Goal: Book appointment/travel/reservation

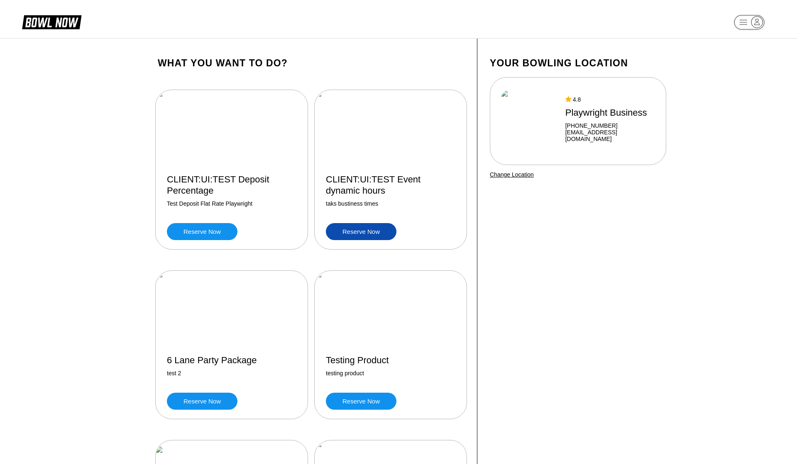
click at [380, 229] on link "Reserve now" at bounding box center [361, 231] width 71 height 17
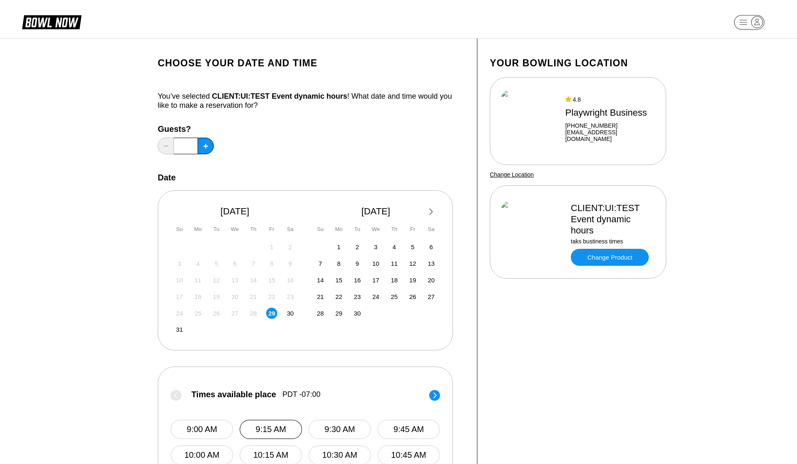
click at [278, 420] on button "9:15 AM" at bounding box center [270, 430] width 63 height 20
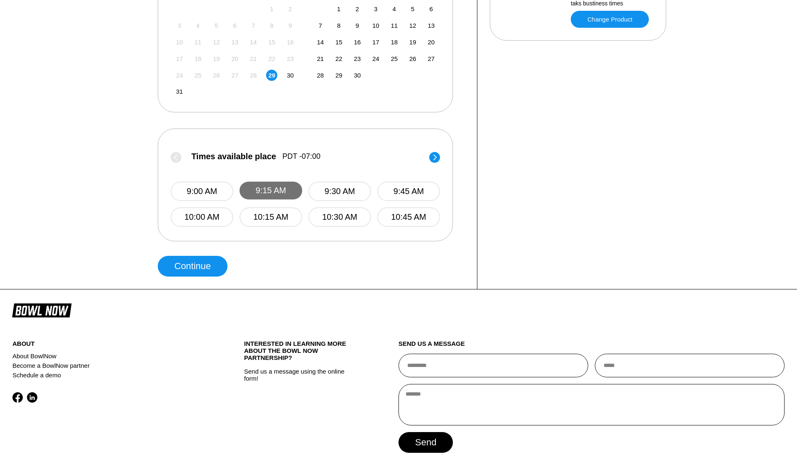
scroll to position [273, 0]
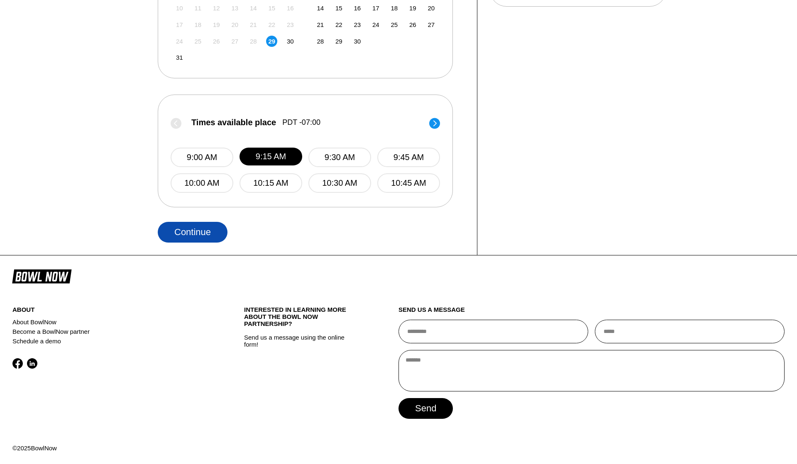
click at [204, 231] on button "Continue" at bounding box center [193, 232] width 70 height 21
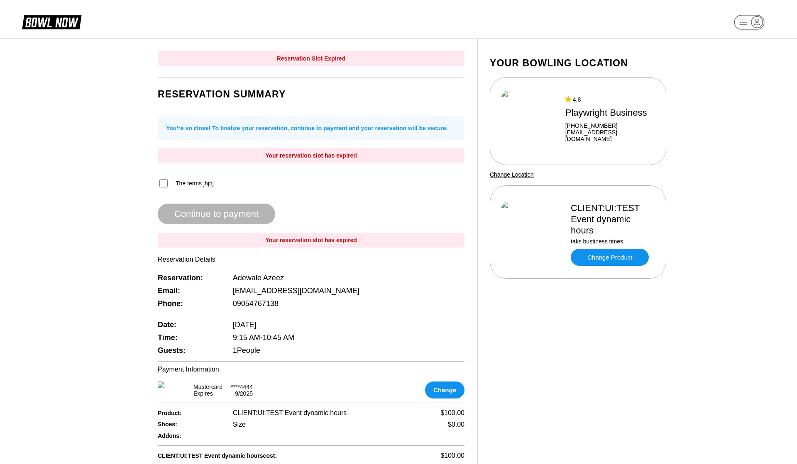
click at [224, 317] on div "Reservation Summary You’re so close! To finalize your reservation, continue to …" at bounding box center [311, 219] width 307 height 275
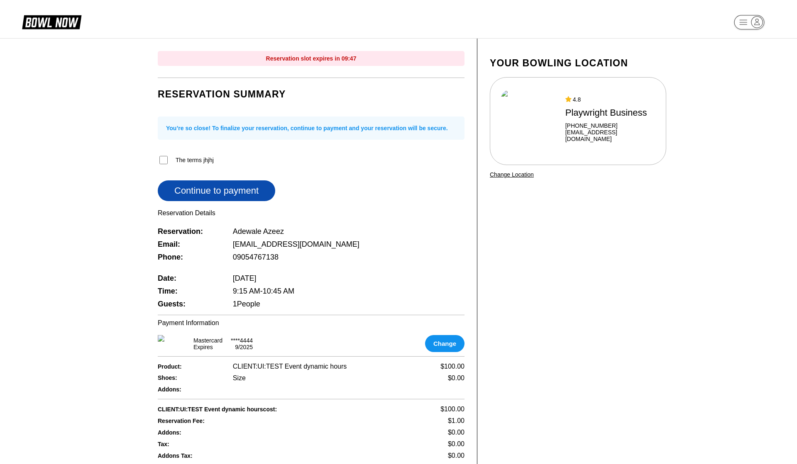
click at [220, 189] on button "Continue to payment" at bounding box center [216, 191] width 117 height 21
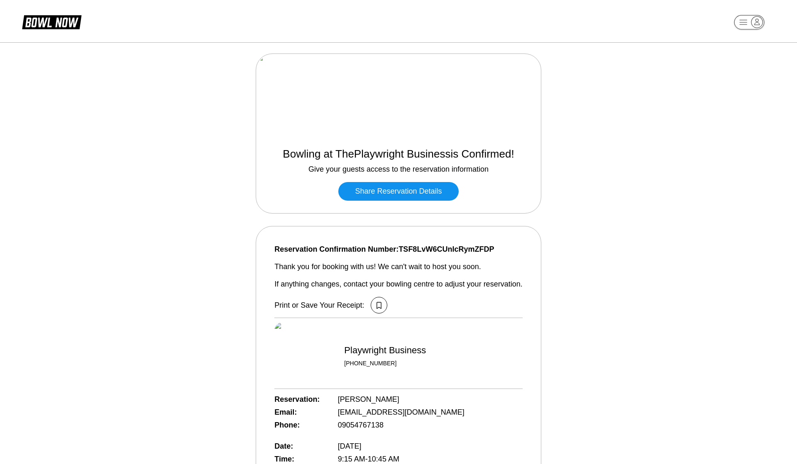
click at [424, 246] on span "Reservation Confirmation Number: TSF8LvW6CUnIcRymZFDP" at bounding box center [398, 249] width 248 height 9
copy span "TSF8LvW6CUnIcRymZFDP"
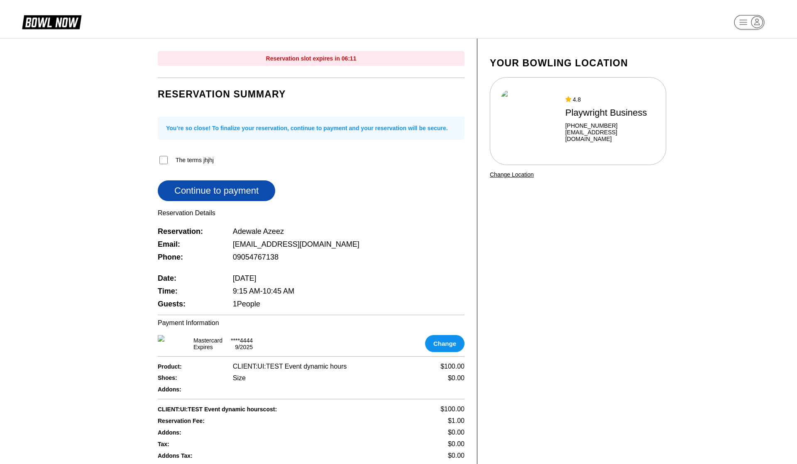
click at [241, 193] on button "Continue to payment" at bounding box center [216, 191] width 117 height 21
click at [164, 166] on div "The terms jhjhj" at bounding box center [311, 160] width 307 height 11
click at [139, 196] on div "Reservation slot expires in 09:51 Reservation Summary You’re so close! To final…" at bounding box center [398, 285] width 539 height 493
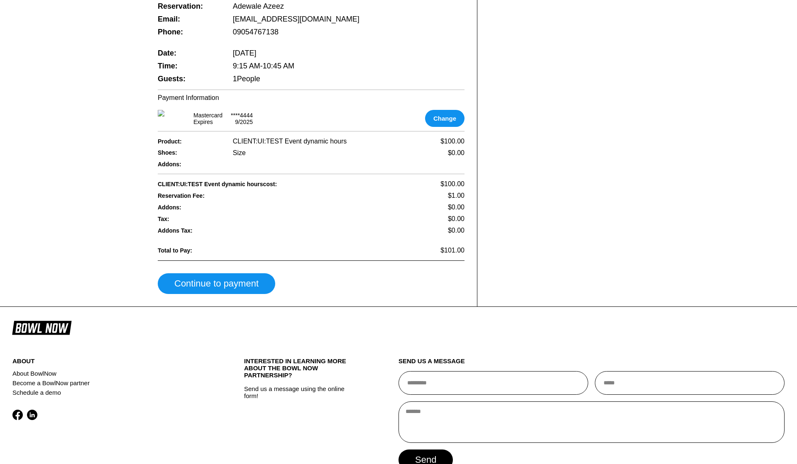
scroll to position [196, 0]
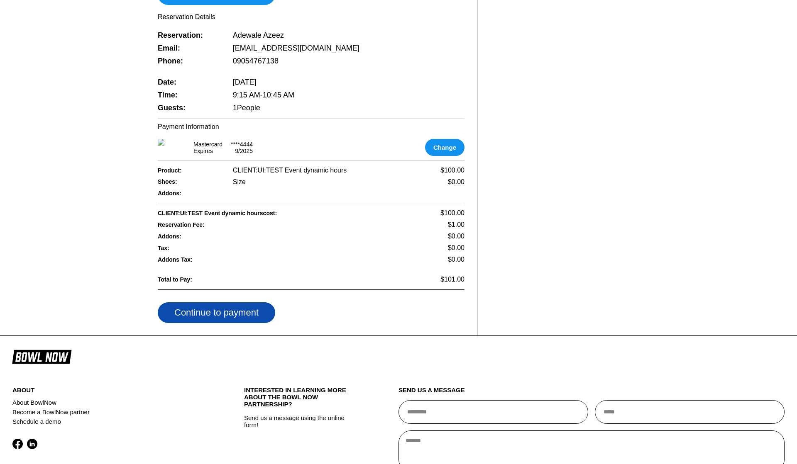
click at [241, 323] on button "Continue to payment" at bounding box center [216, 313] width 117 height 21
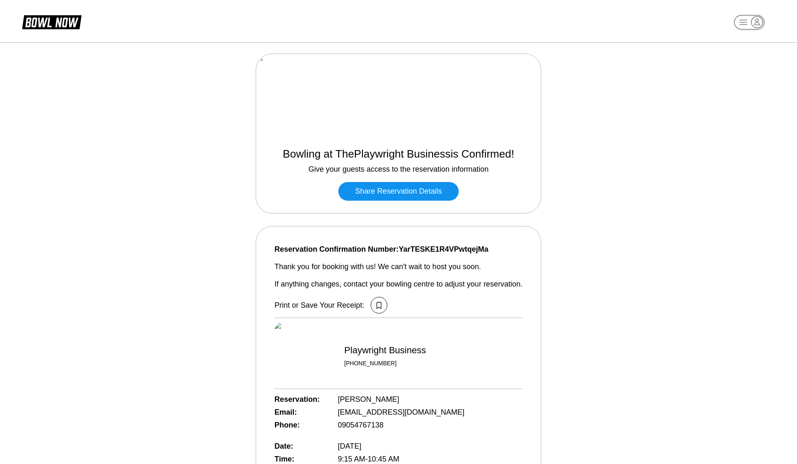
scroll to position [196, 0]
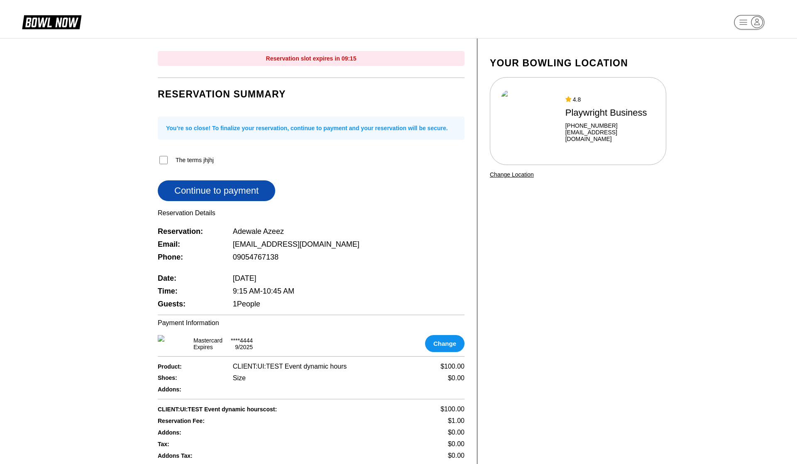
click at [246, 201] on button "Continue to payment" at bounding box center [216, 191] width 117 height 21
click at [444, 339] on button "Change" at bounding box center [444, 343] width 39 height 17
click at [201, 200] on button "Continue to payment" at bounding box center [216, 191] width 117 height 21
click at [218, 194] on button "Continue to payment" at bounding box center [216, 191] width 117 height 21
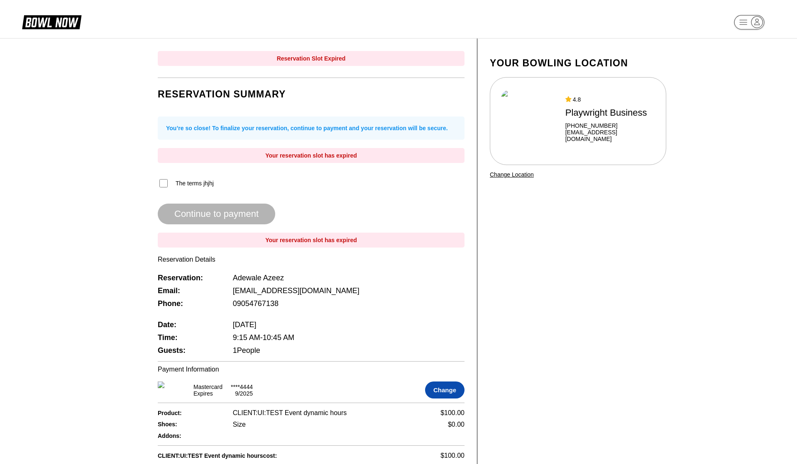
click at [437, 395] on button "Change" at bounding box center [444, 390] width 39 height 17
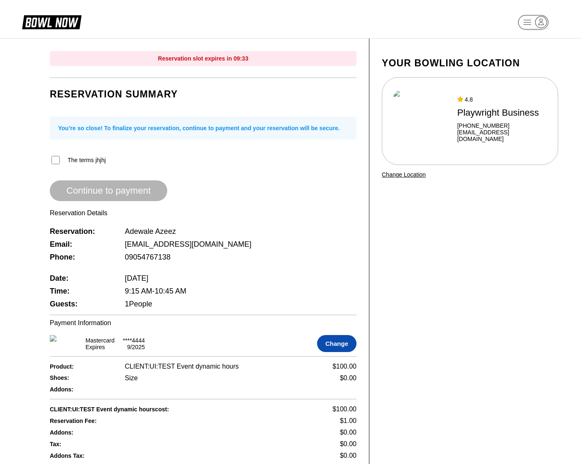
click at [351, 349] on button "Change" at bounding box center [336, 343] width 39 height 17
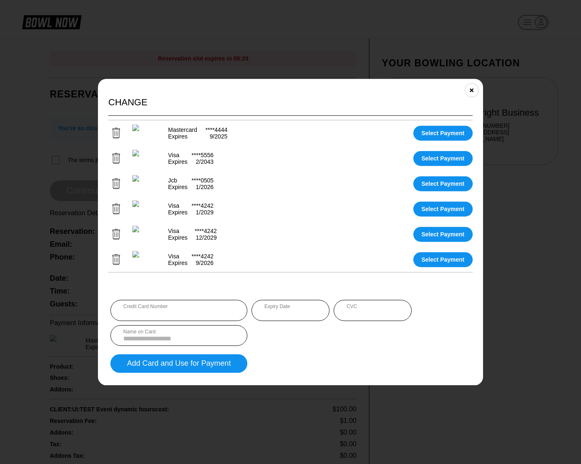
drag, startPoint x: 351, startPoint y: 349, endPoint x: 315, endPoint y: 349, distance: 36.1
click at [315, 349] on form "Credit Card Number Expiry Date CVC Name on Card Add Card and Use for Payment" at bounding box center [290, 336] width 364 height 77
click at [365, 339] on div "Credit Card Number Expiry Date CVC Name on Card" at bounding box center [290, 323] width 360 height 46
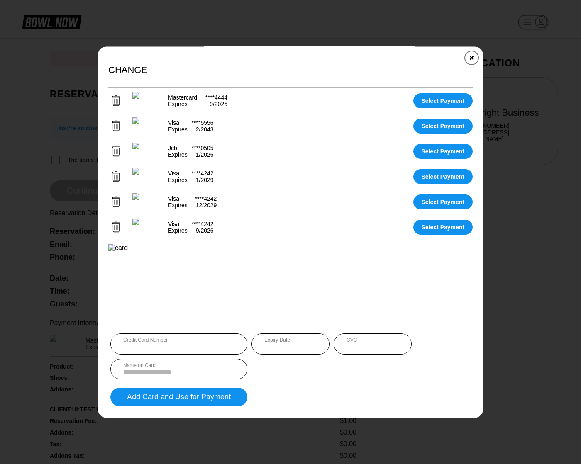
click at [476, 59] on button "Close" at bounding box center [471, 58] width 20 height 20
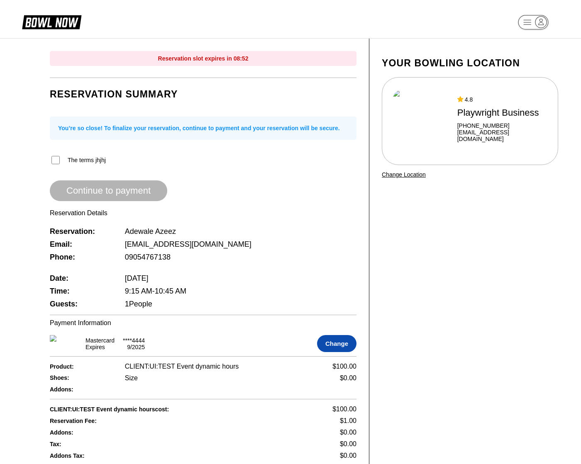
click at [332, 351] on button "Change" at bounding box center [336, 343] width 39 height 17
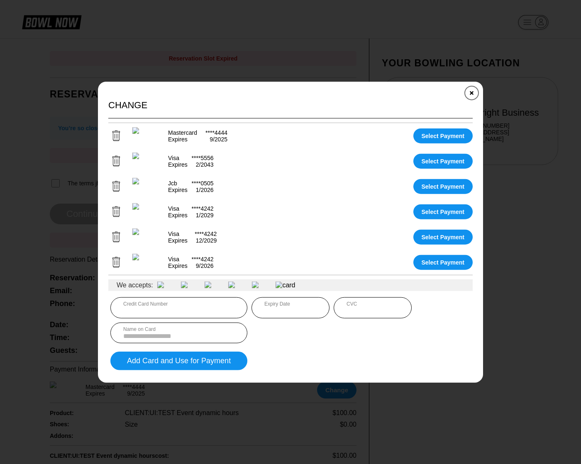
click at [470, 90] on icon "Close" at bounding box center [472, 93] width 7 height 7
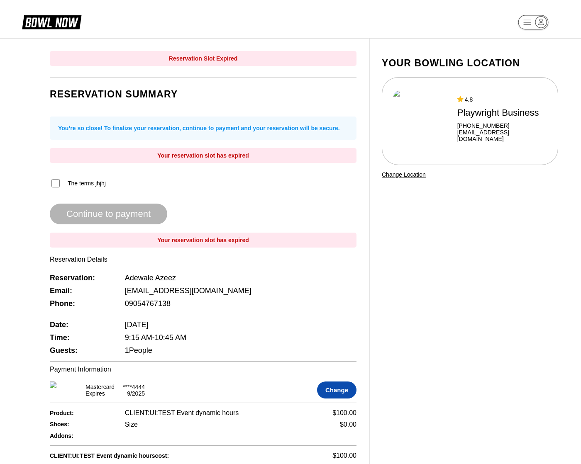
click at [340, 389] on button "Change" at bounding box center [336, 390] width 39 height 17
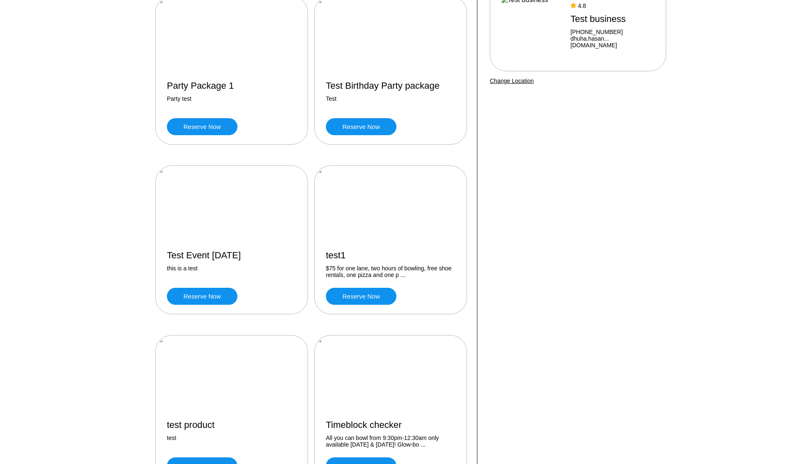
scroll to position [215, 0]
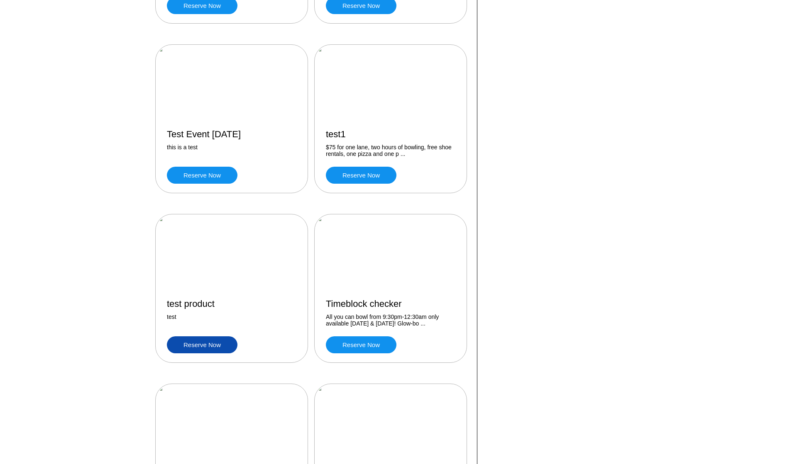
click at [208, 344] on link "Reserve now" at bounding box center [202, 345] width 71 height 17
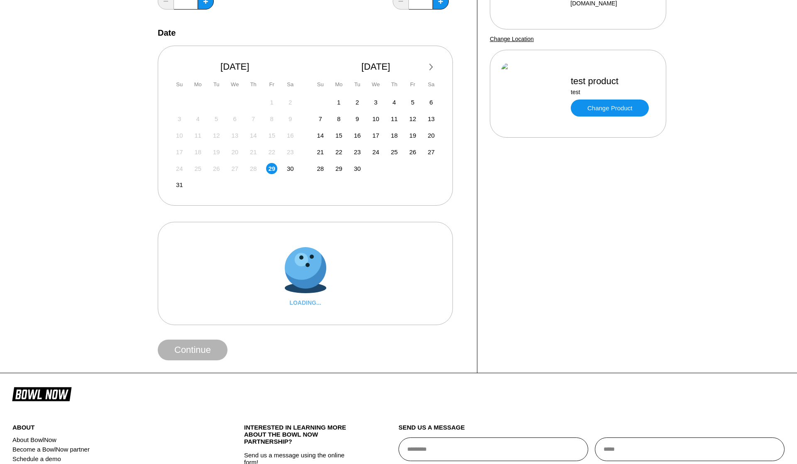
scroll to position [258, 0]
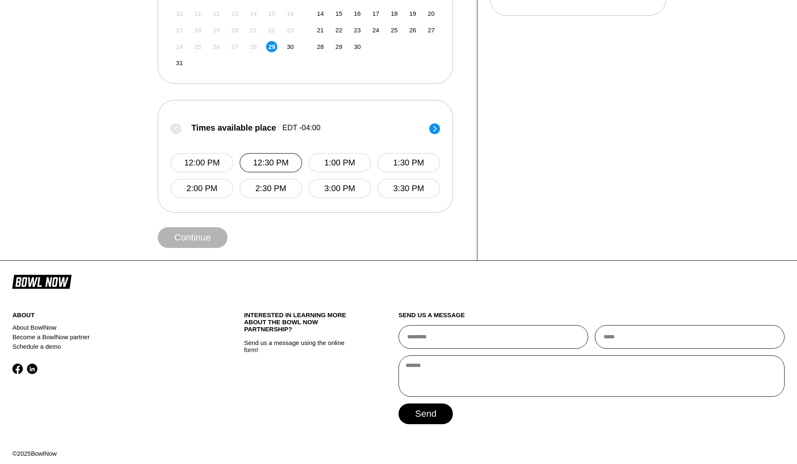
click at [278, 168] on button "12:30 PM" at bounding box center [270, 163] width 63 height 20
click at [205, 248] on button "Continue" at bounding box center [193, 237] width 70 height 21
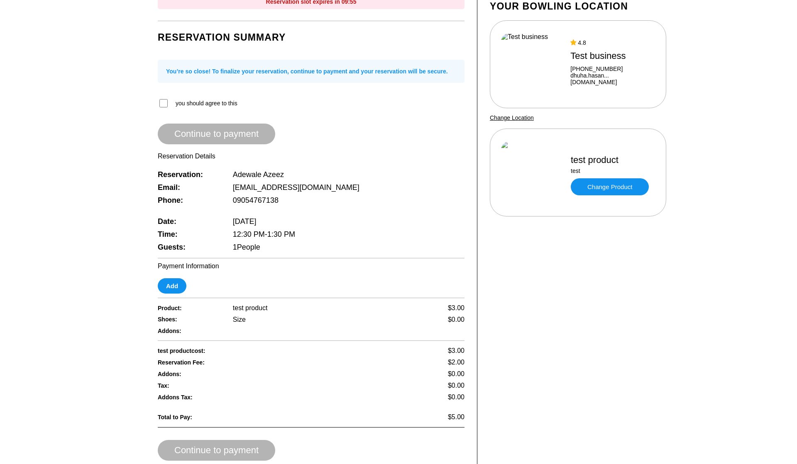
scroll to position [112, 0]
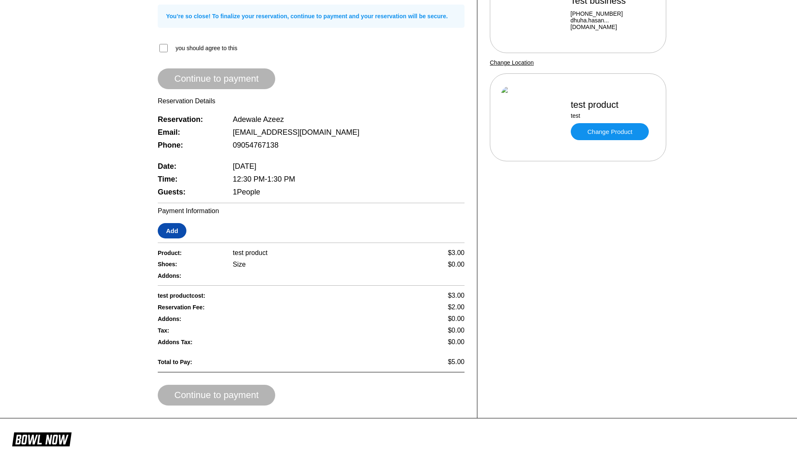
click at [172, 235] on button "Add" at bounding box center [172, 230] width 29 height 15
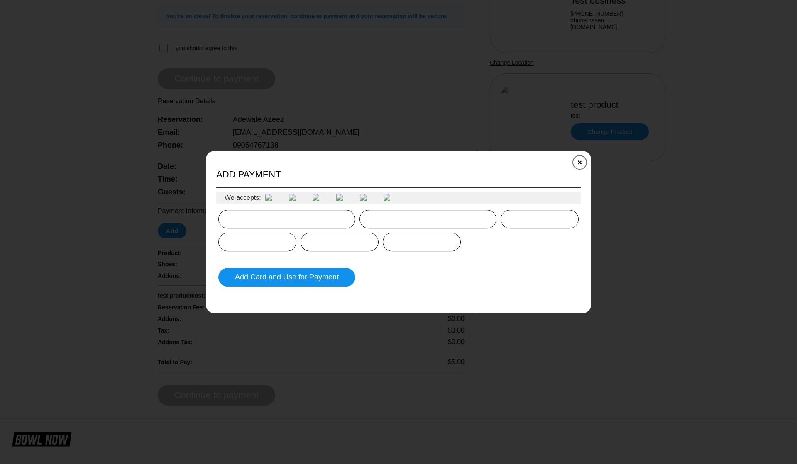
click at [578, 158] on button "Close" at bounding box center [579, 162] width 20 height 20
